Goal: Check status: Check status

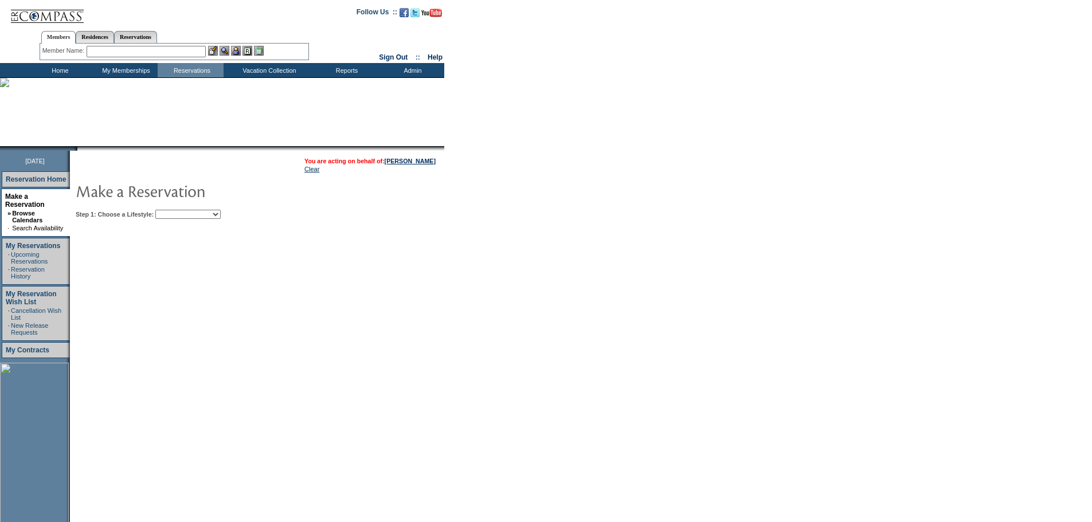
click at [221, 214] on select "Beach Leisure Metropolitan Mountain OIAL for Adventure OIAL for Couples OIAL fo…" at bounding box center [187, 214] width 65 height 9
select select "Metropolitan"
click at [175, 211] on select "Beach Leisure Metropolitan Mountain OIAL for Adventure OIAL for Couples OIAL fo…" at bounding box center [187, 214] width 65 height 9
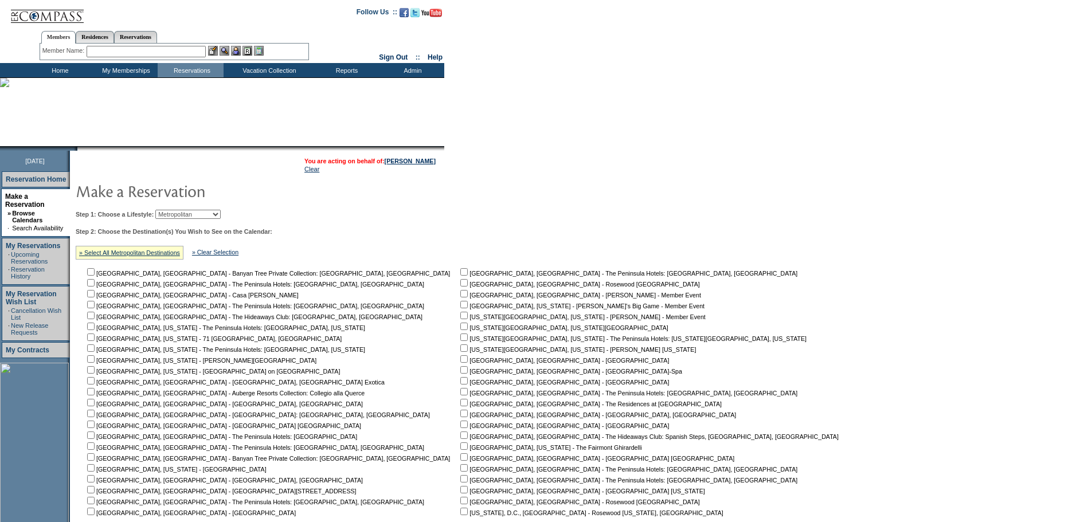
click at [458, 334] on td "[GEOGRAPHIC_DATA], [GEOGRAPHIC_DATA] - The Peninsula Hotels: [GEOGRAPHIC_DATA],…" at bounding box center [651, 392] width 387 height 250
click at [460, 330] on input "checkbox" at bounding box center [463, 326] width 7 height 7
checkbox input "true"
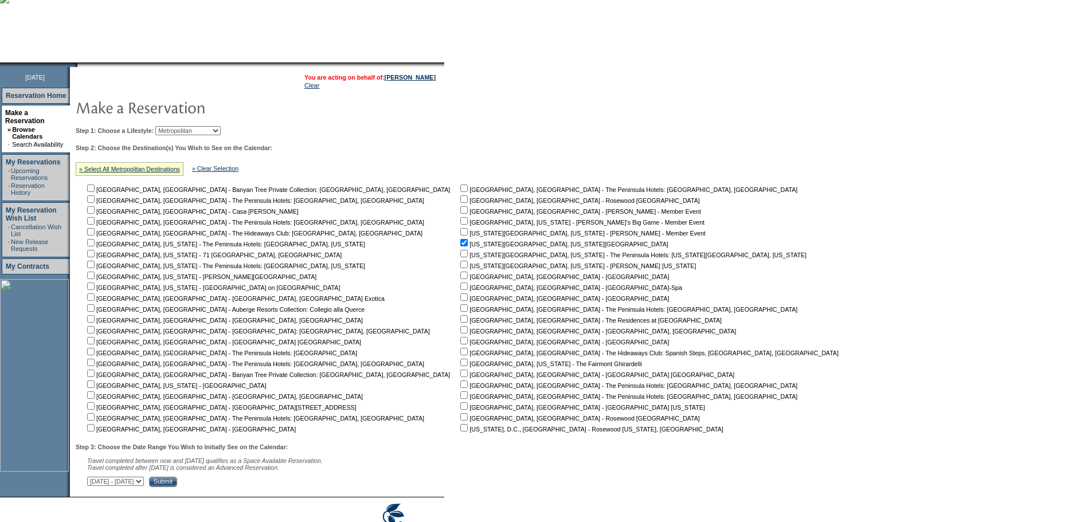
scroll to position [140, 0]
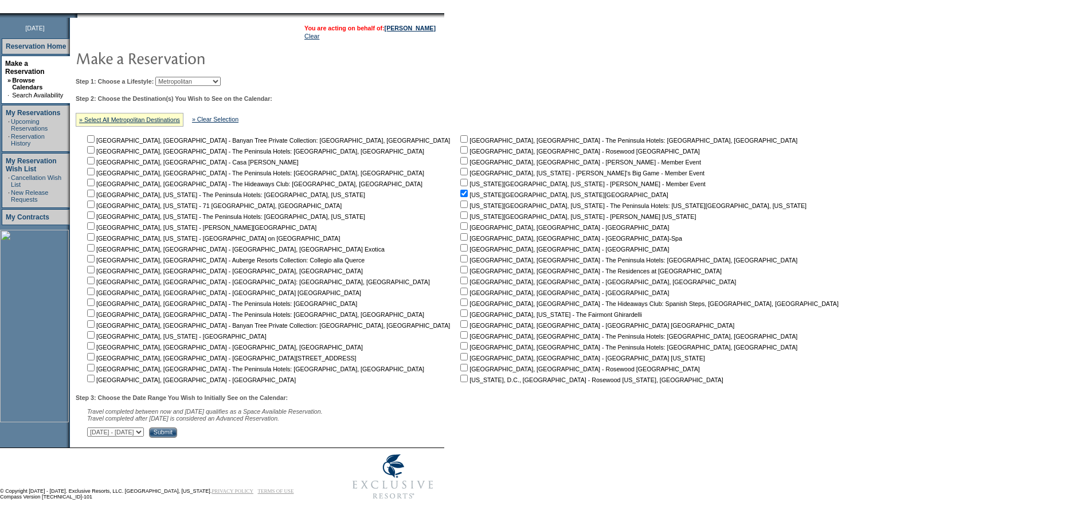
click at [177, 430] on input "Submit" at bounding box center [163, 433] width 28 height 10
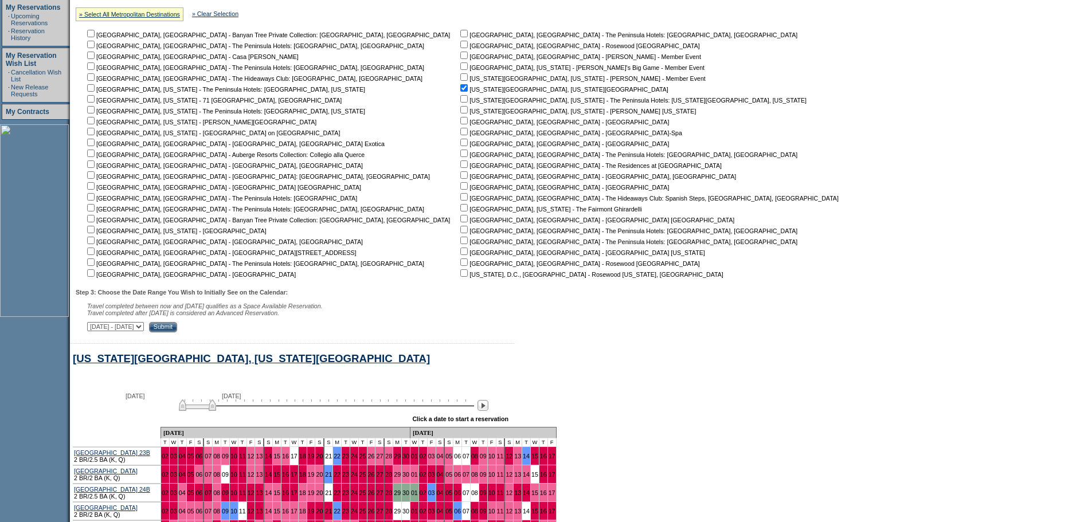
scroll to position [269, 0]
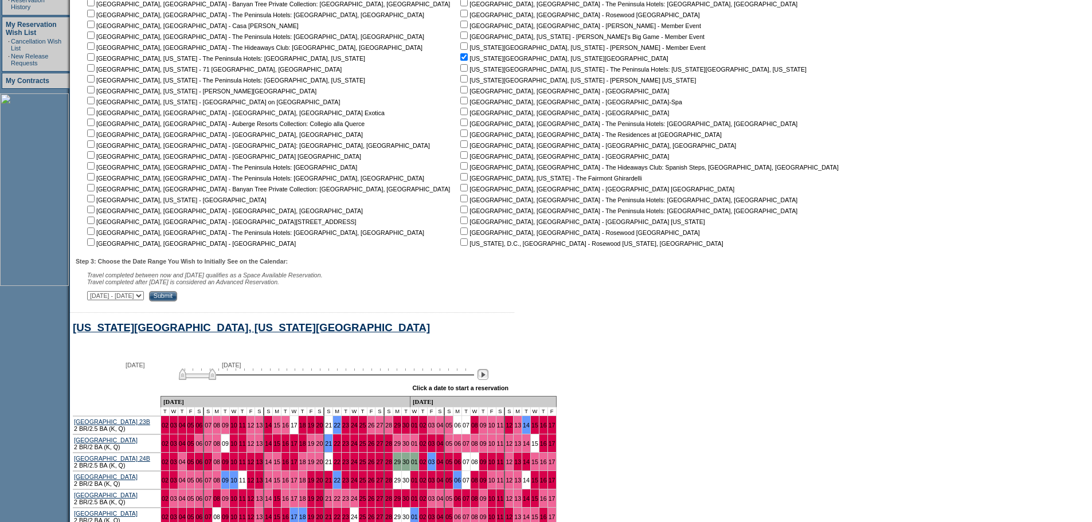
click at [488, 380] on img at bounding box center [482, 374] width 11 height 11
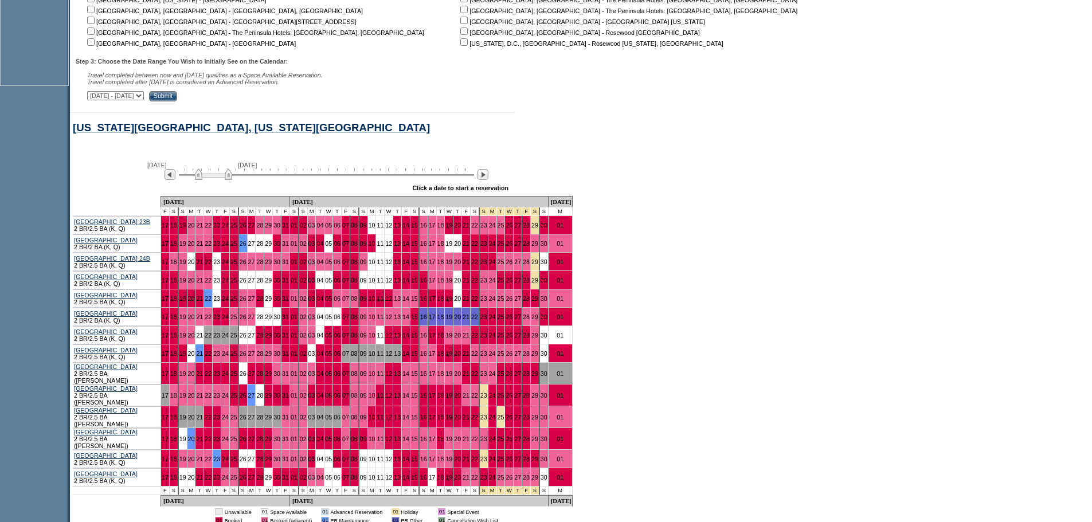
scroll to position [155, 0]
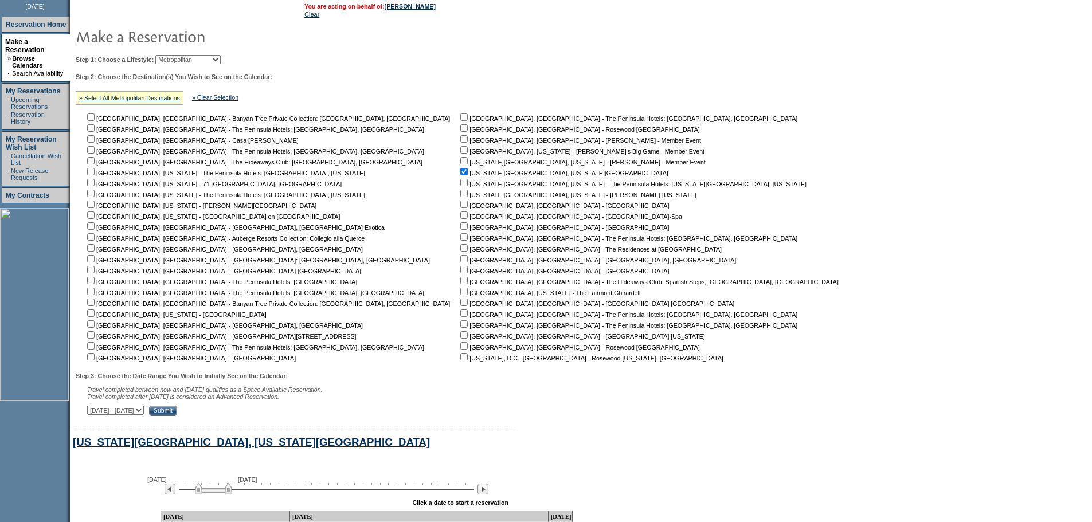
drag, startPoint x: 250, startPoint y: 62, endPoint x: 237, endPoint y: 63, distance: 12.7
click at [238, 63] on div "Step 1: Choose a Lifestyle: Beach Leisure Metropolitan Mountain OIAL for Advent…" at bounding box center [461, 59] width 771 height 9
click at [221, 63] on select "Beach Leisure Metropolitan Mountain OIAL for Adventure OIAL for Couples OIAL fo…" at bounding box center [187, 59] width 65 height 9
select select "Mountain"
click at [175, 56] on select "Beach Leisure Metropolitan Mountain OIAL for Adventure OIAL for Couples OIAL fo…" at bounding box center [187, 59] width 65 height 9
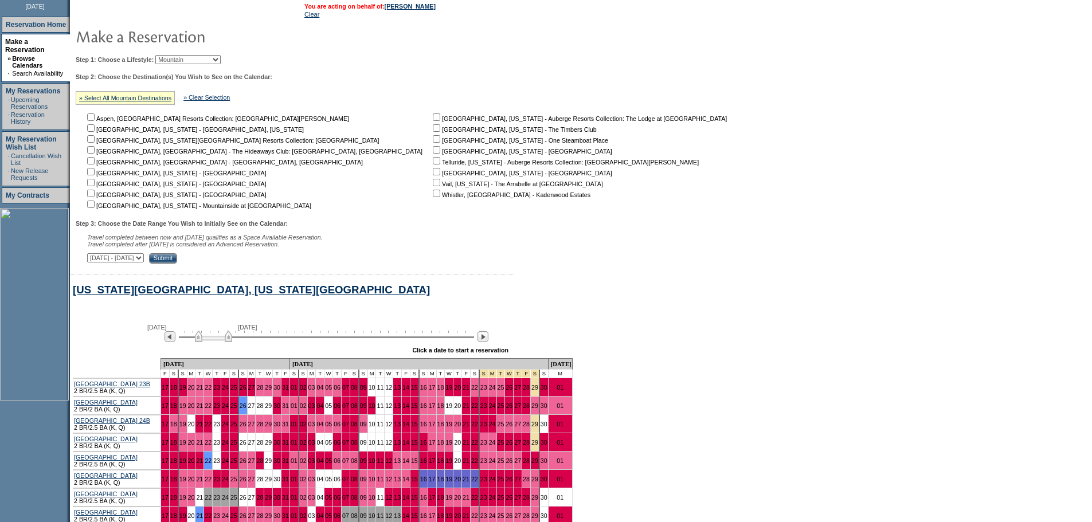
click at [433, 142] on input "checkbox" at bounding box center [436, 138] width 7 height 7
checkbox input "true"
click at [177, 264] on input "Submit" at bounding box center [163, 258] width 28 height 10
